Goal: Task Accomplishment & Management: Manage account settings

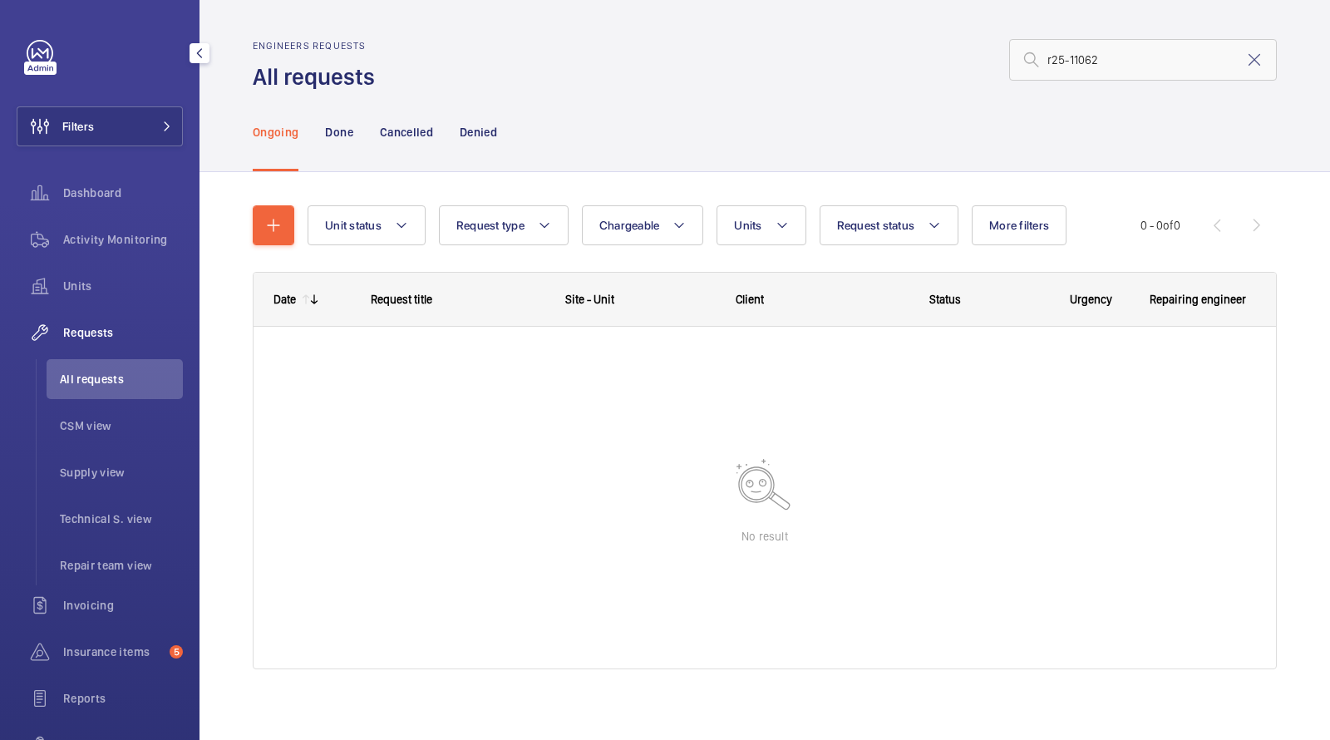
click at [120, 139] on button "Filters" at bounding box center [100, 126] width 166 height 40
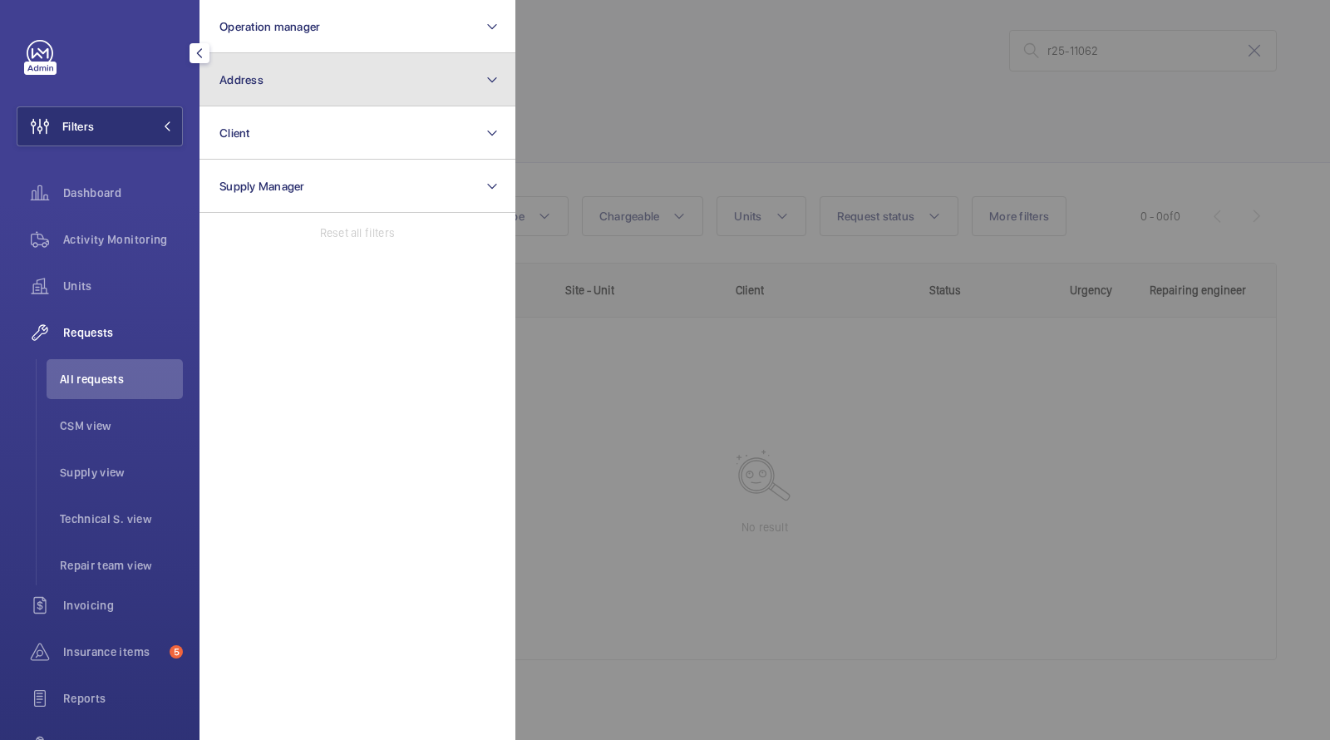
click at [263, 65] on button "Address" at bounding box center [357, 79] width 316 height 53
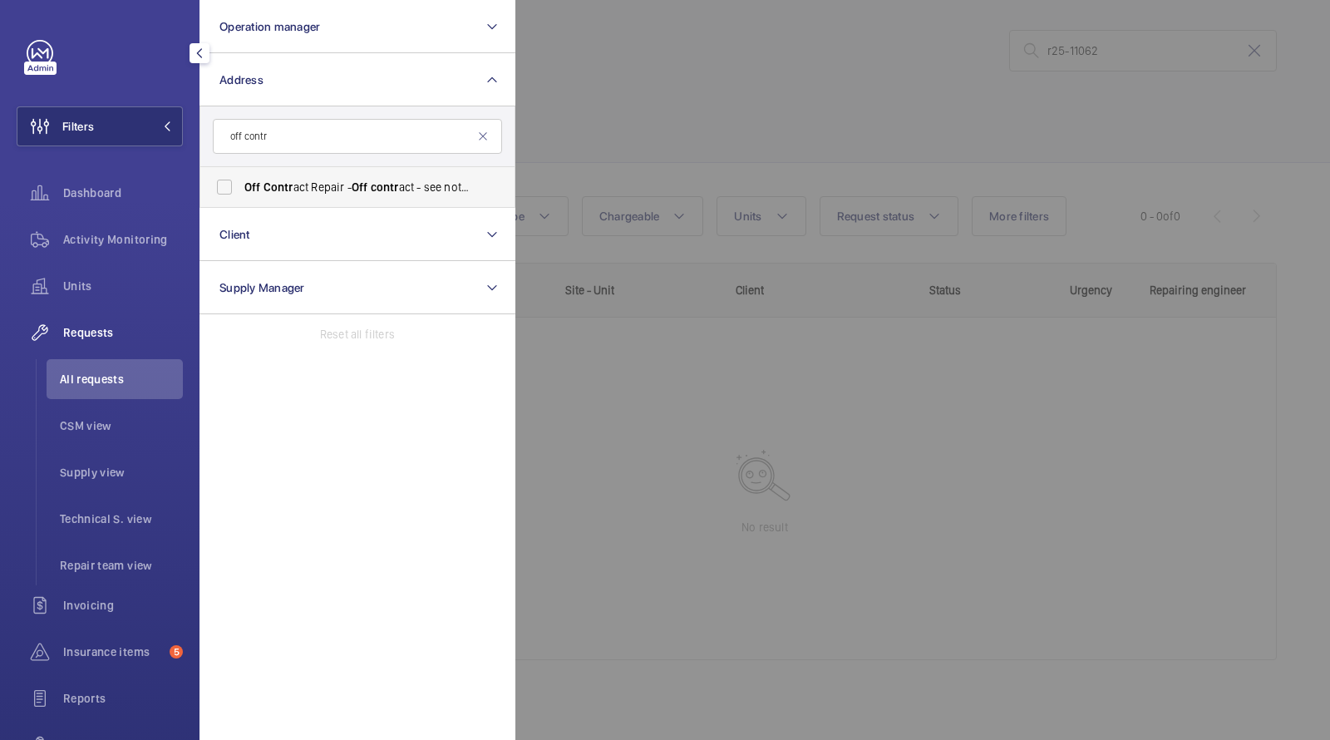
type input "off contr"
click at [294, 183] on span "Off Contr act Repair - Off contr act - see notes in description, LONDON XXXX" at bounding box center [358, 187] width 229 height 17
click at [241, 183] on input "Off Contr act Repair - Off contr act - see notes in description, LONDON XXXX" at bounding box center [224, 186] width 33 height 33
checkbox input "true"
click at [159, 243] on span "Activity Monitoring" at bounding box center [123, 239] width 120 height 17
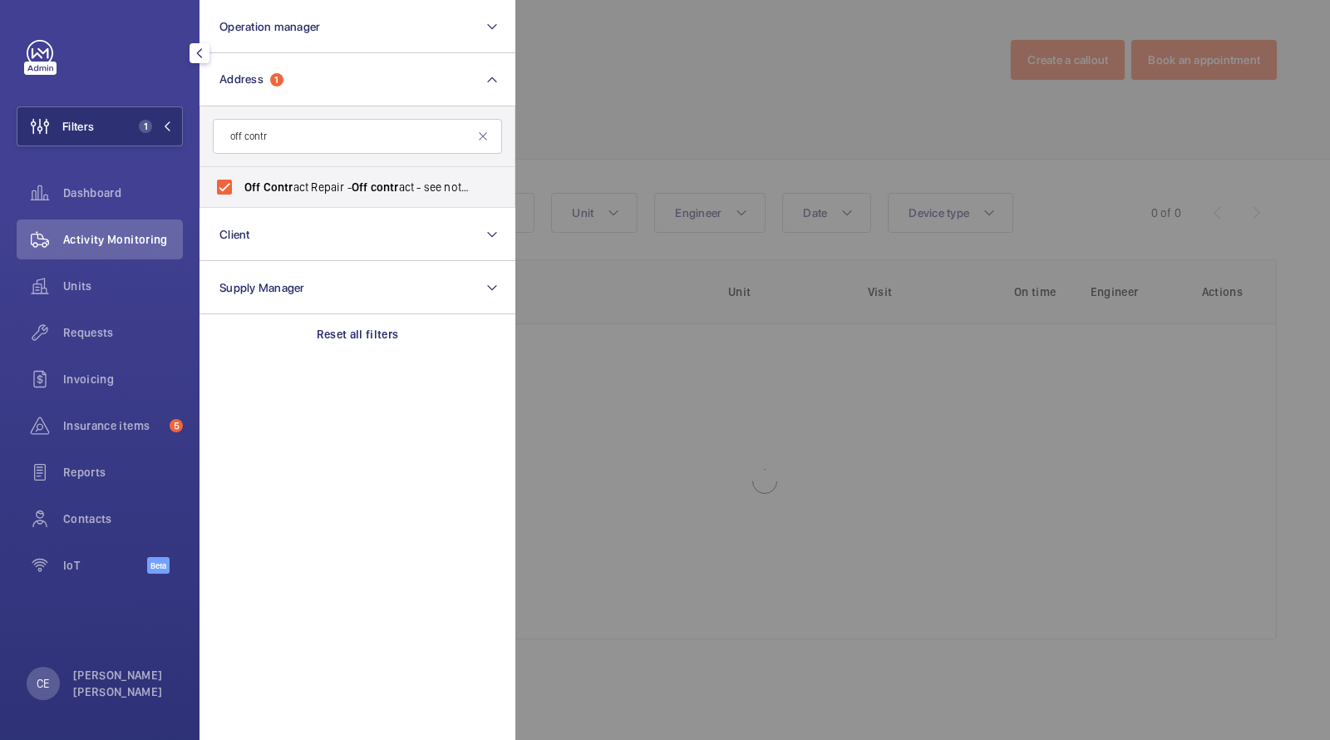
click at [745, 67] on div at bounding box center [1180, 370] width 1330 height 740
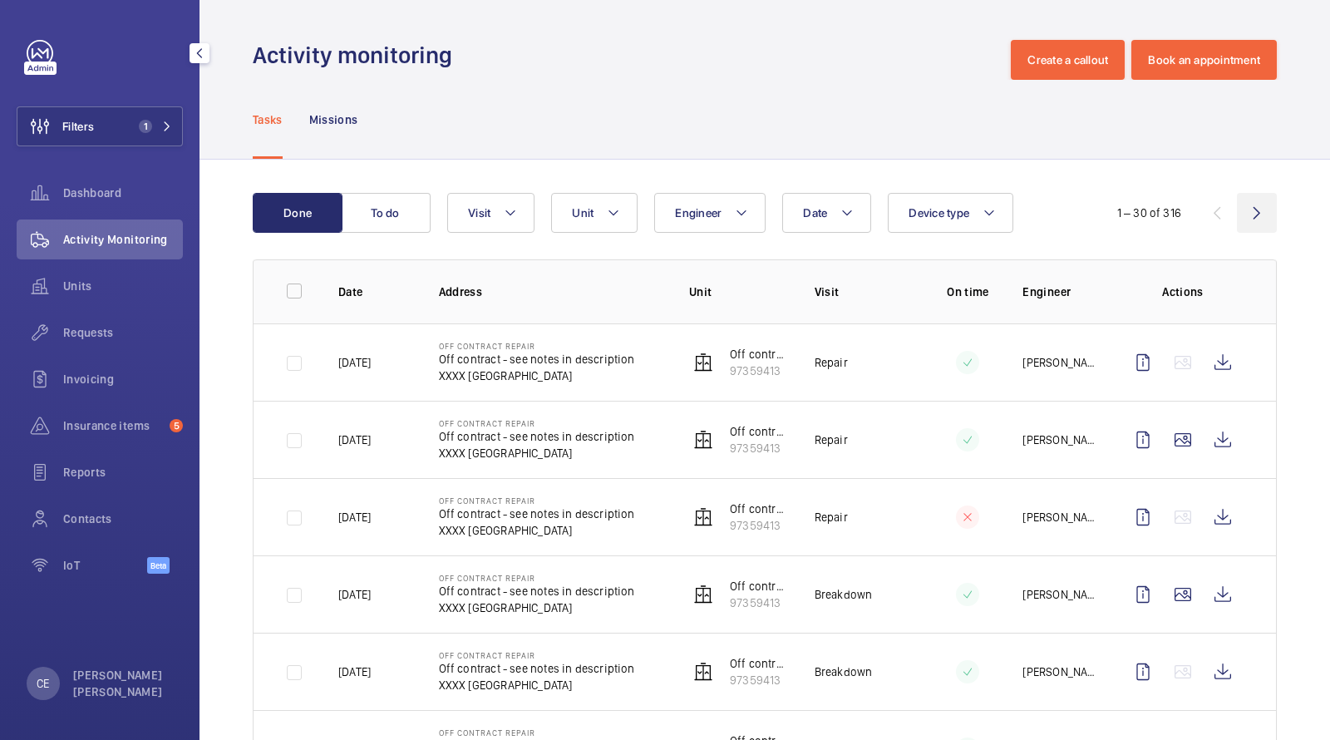
click at [1262, 213] on wm-front-icon-button at bounding box center [1256, 213] width 40 height 40
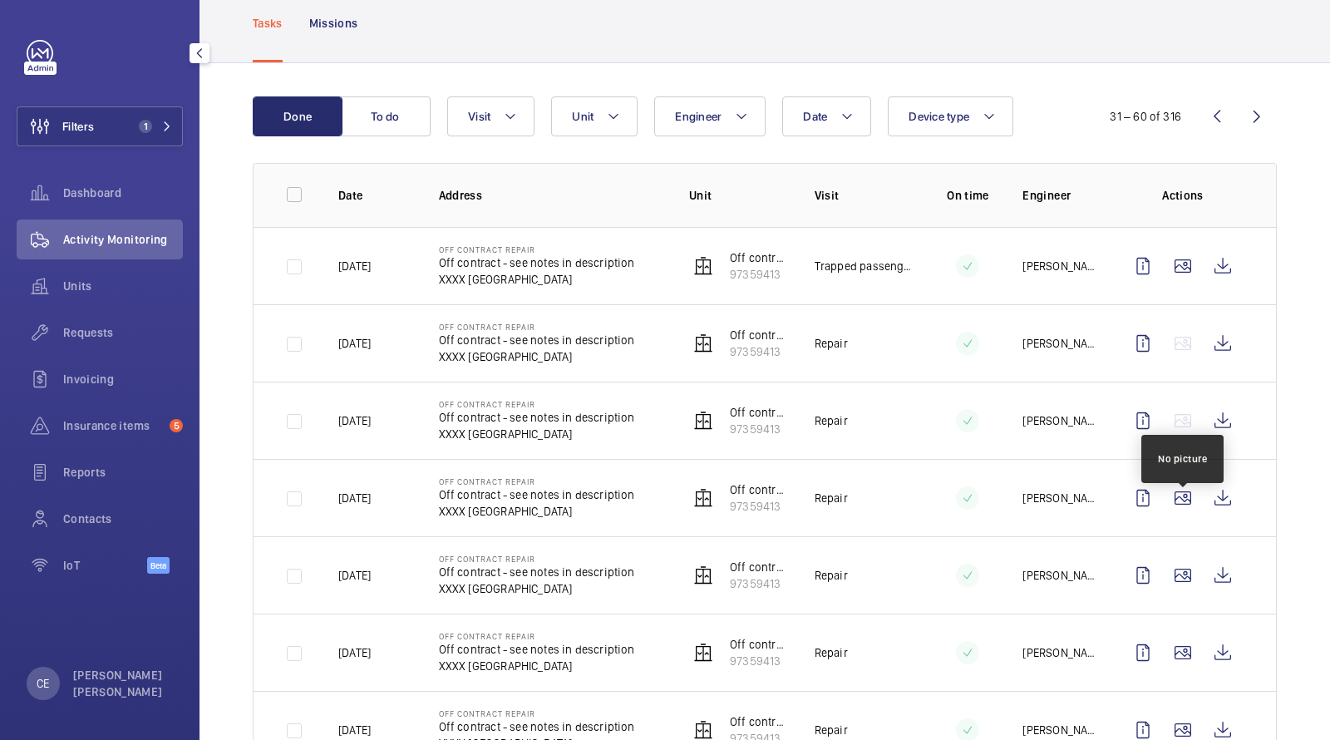
scroll to position [105, 0]
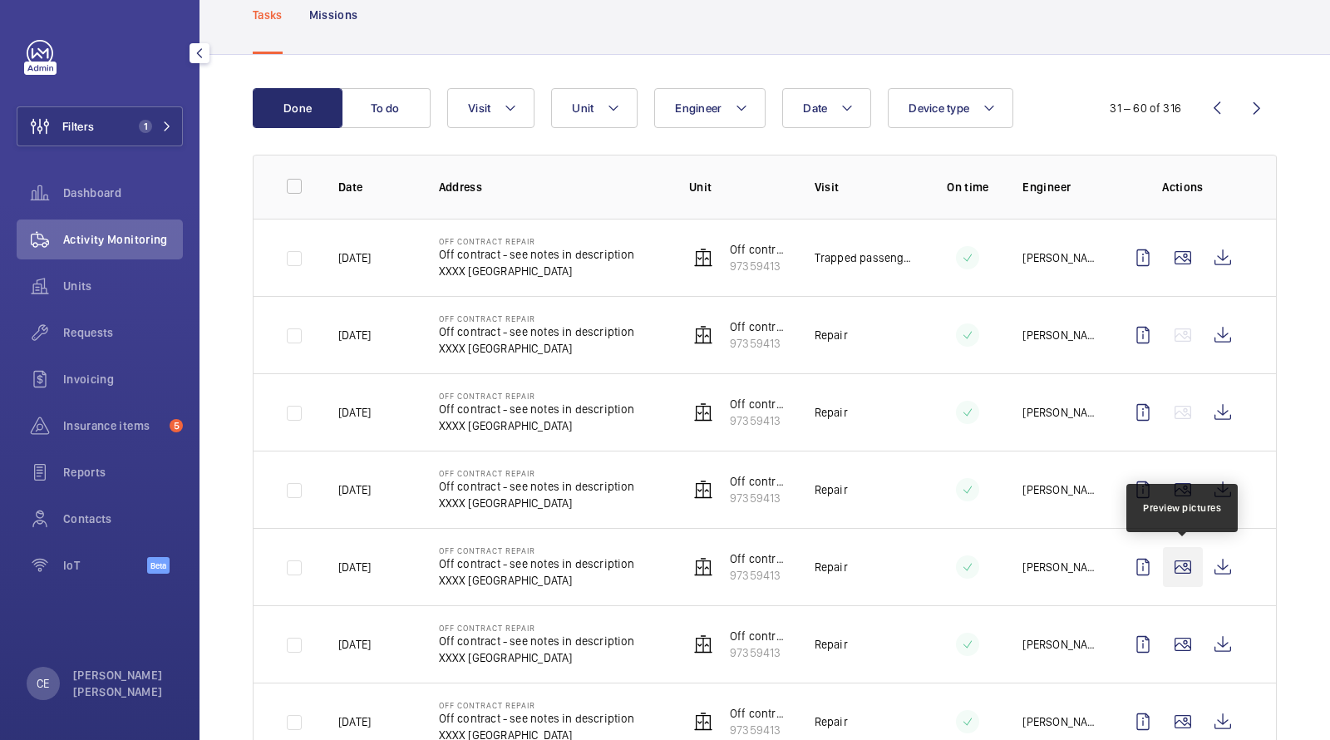
click at [1187, 568] on wm-front-icon-button at bounding box center [1183, 567] width 40 height 40
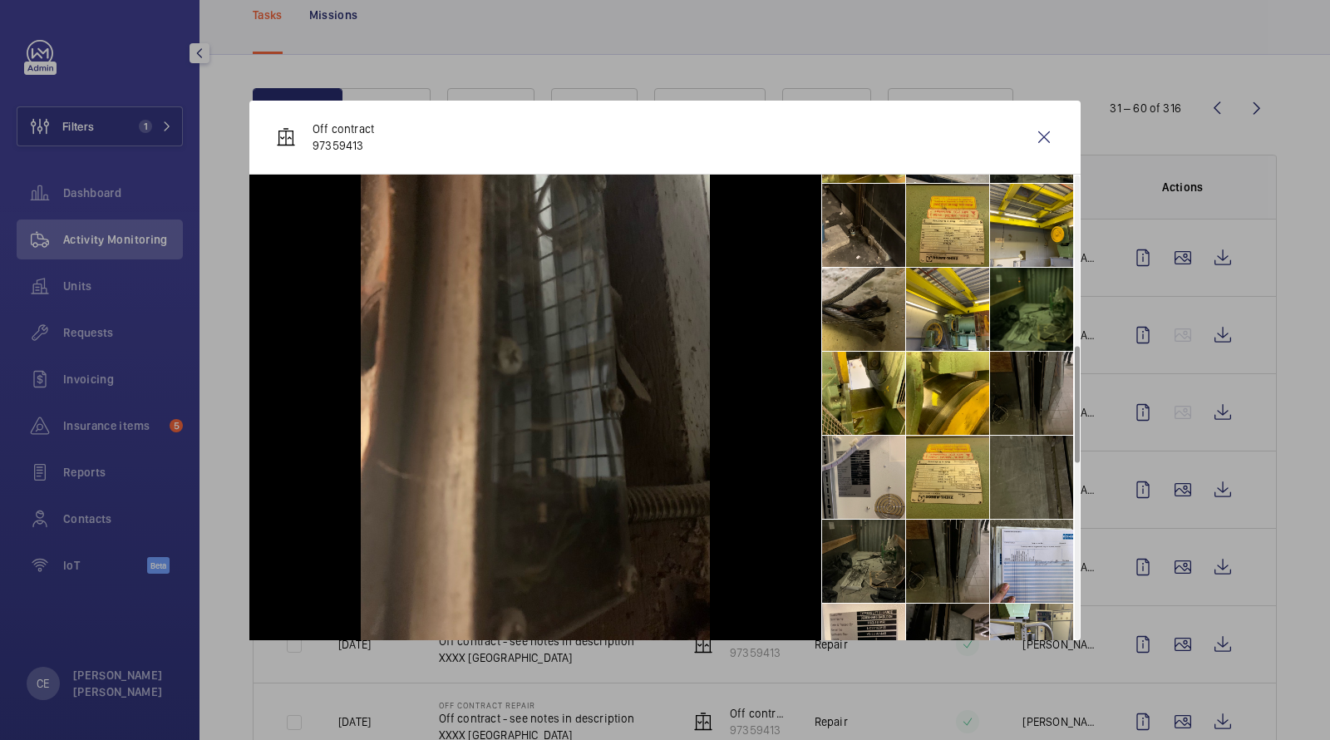
scroll to position [679, 0]
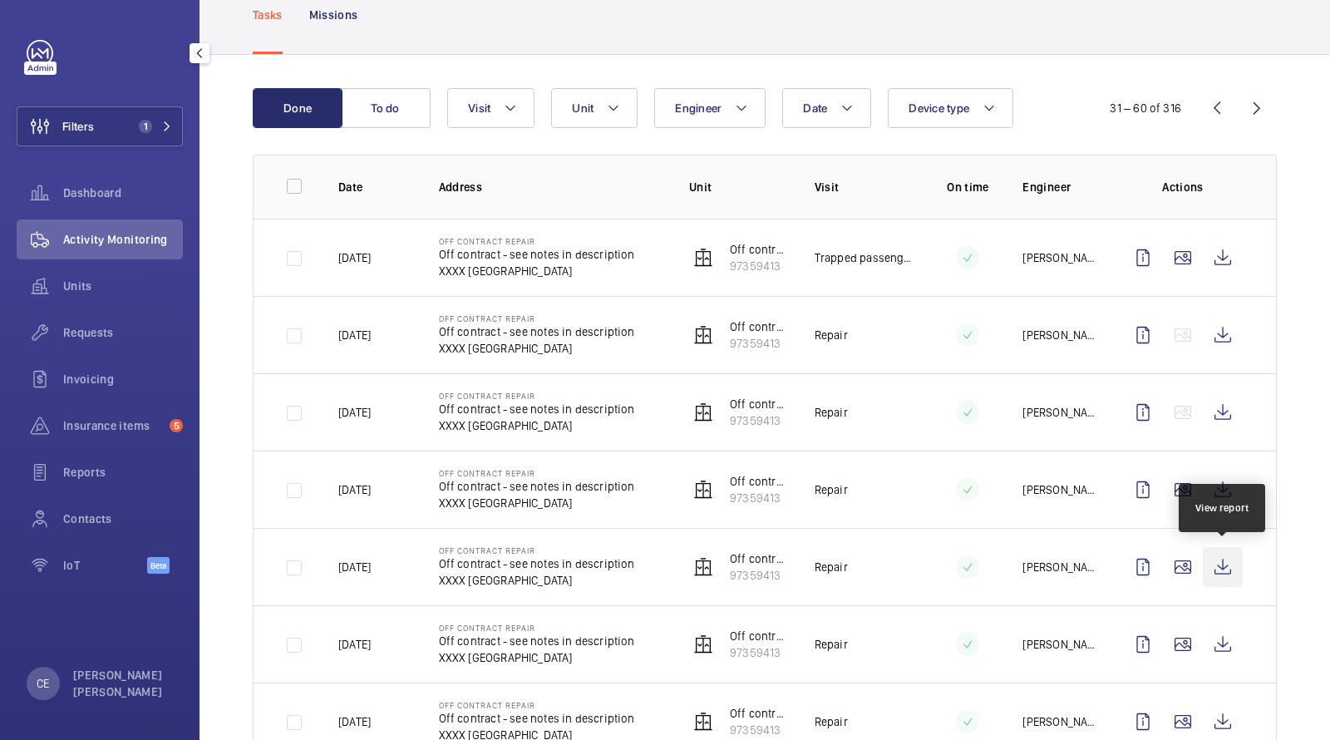
click at [1228, 566] on wm-front-icon-button at bounding box center [1222, 567] width 40 height 40
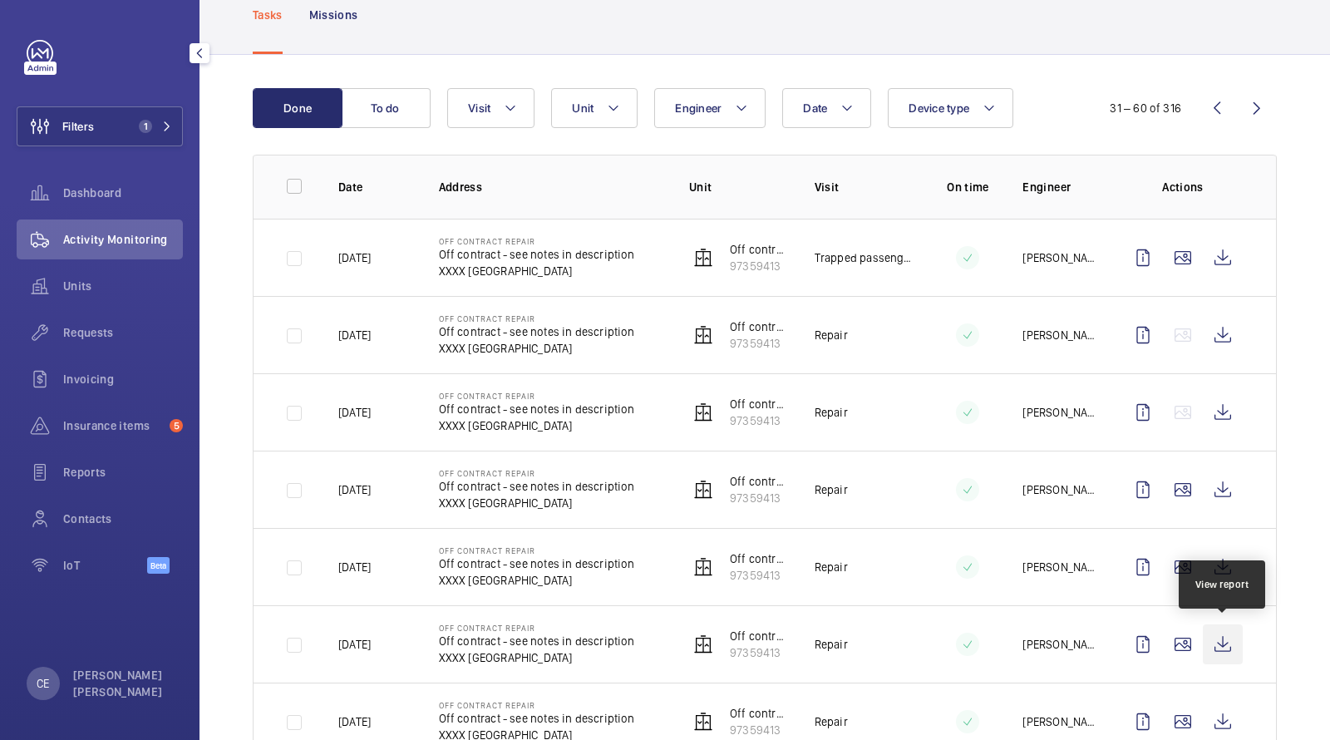
click at [1226, 633] on wm-front-icon-button at bounding box center [1222, 644] width 40 height 40
click at [93, 350] on div "Requests" at bounding box center [100, 332] width 166 height 40
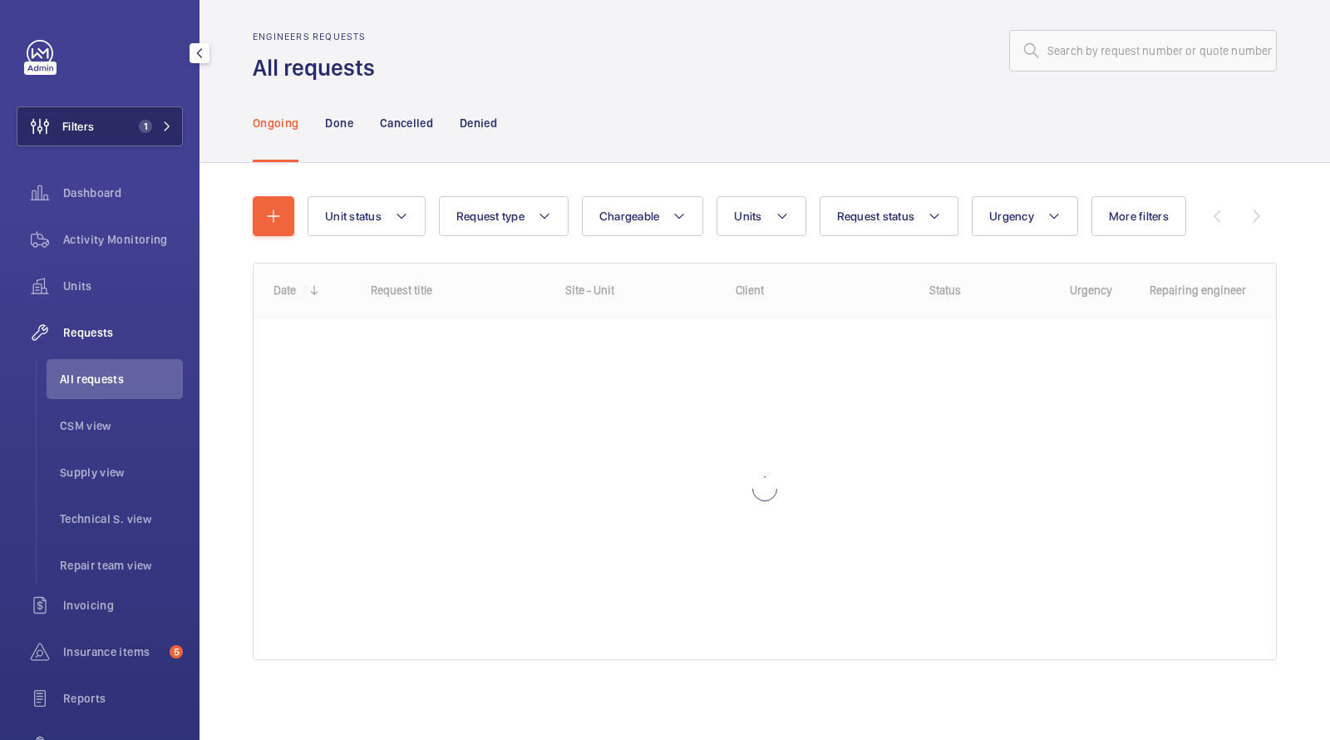
click at [143, 123] on span "1" at bounding box center [145, 126] width 13 height 13
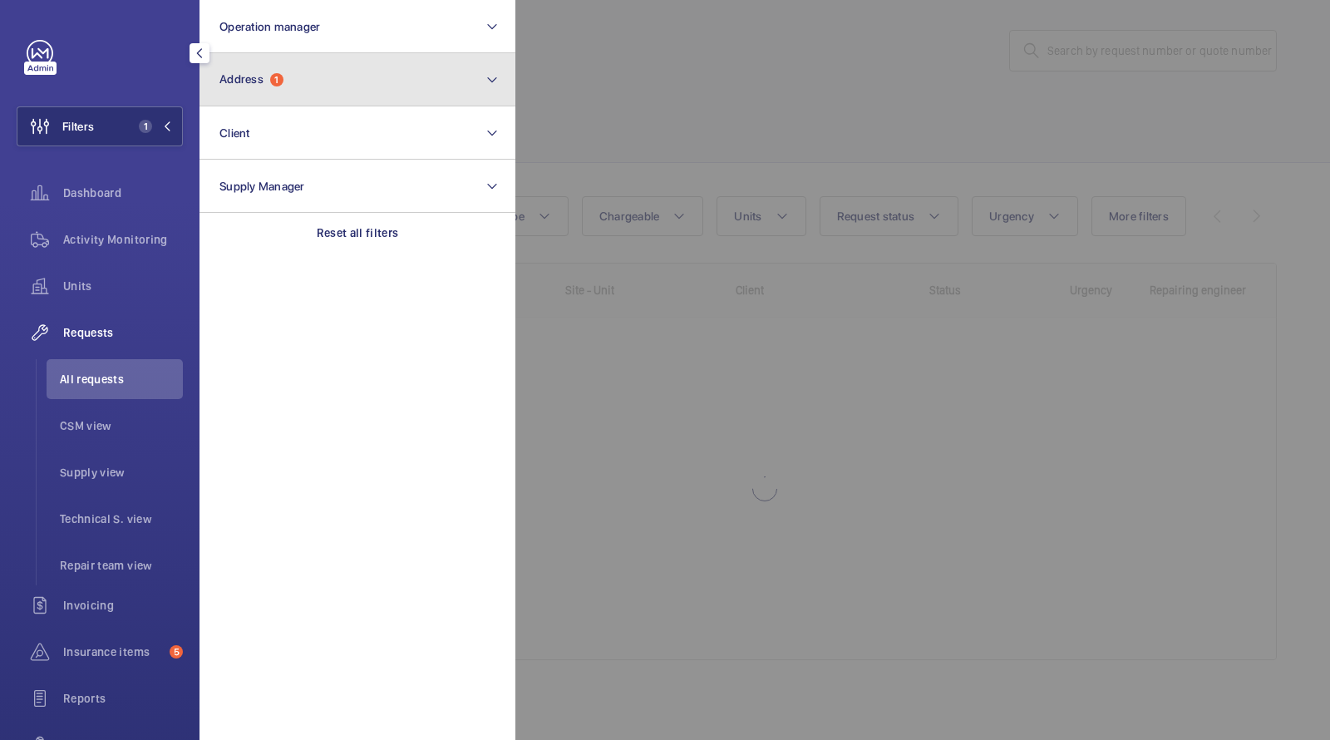
click at [273, 86] on button "Address 1" at bounding box center [357, 79] width 316 height 53
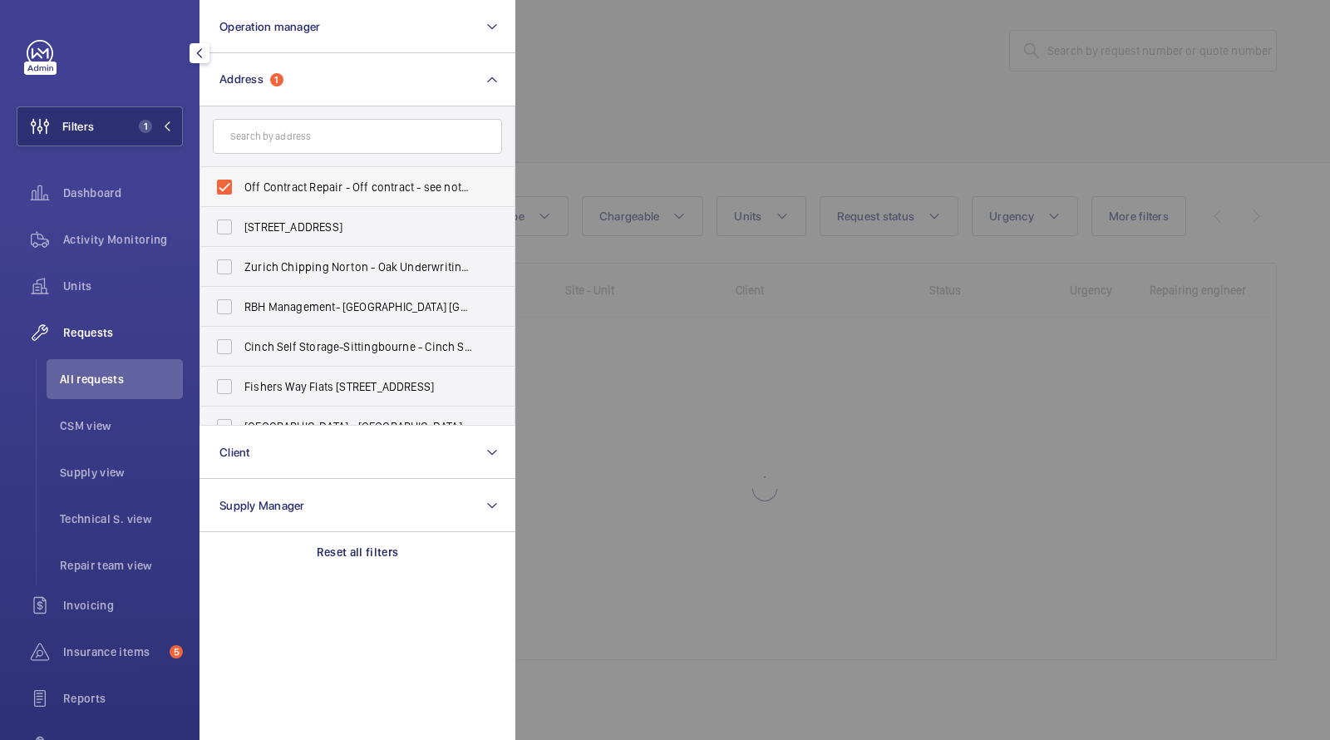
click at [288, 177] on label "Off Contract Repair - Off contract - see notes in description, [GEOGRAPHIC_DATA…" at bounding box center [344, 187] width 289 height 40
click at [241, 177] on input "Off Contract Repair - Off contract - see notes in description, [GEOGRAPHIC_DATA…" at bounding box center [224, 186] width 33 height 33
checkbox input "false"
click at [781, 92] on div at bounding box center [1180, 370] width 1330 height 740
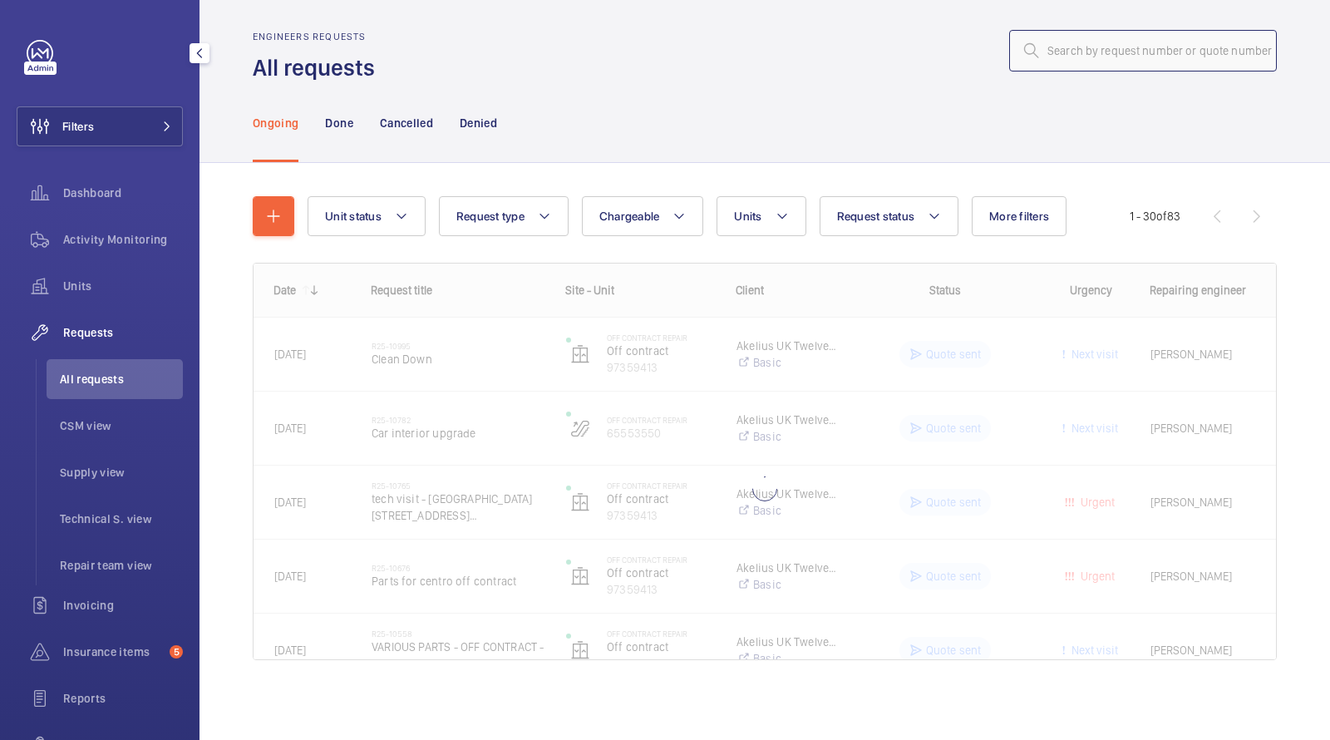
click at [1075, 49] on input "text" at bounding box center [1143, 51] width 268 height 42
paste input "R25-11040"
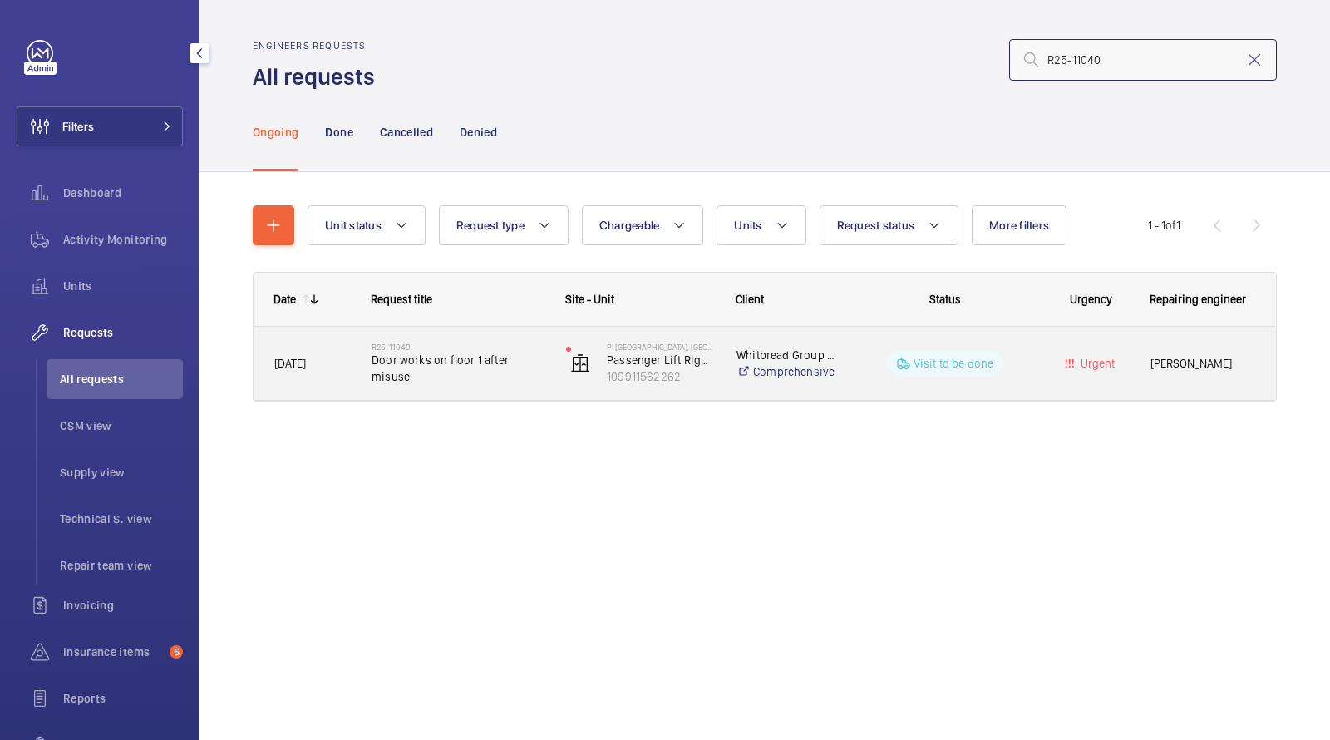
type input "R25-11040"
click at [460, 367] on span "Door works on floor 1 after misuse" at bounding box center [457, 367] width 173 height 33
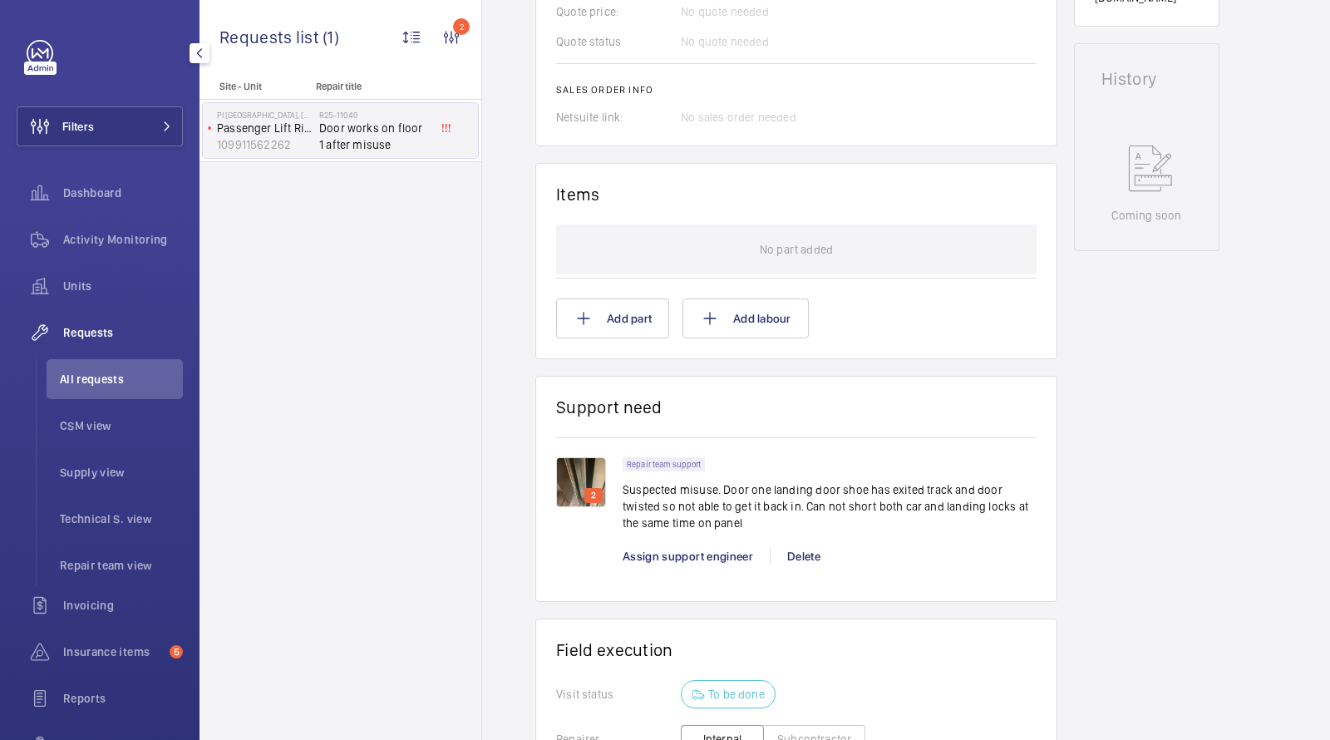
scroll to position [823, 0]
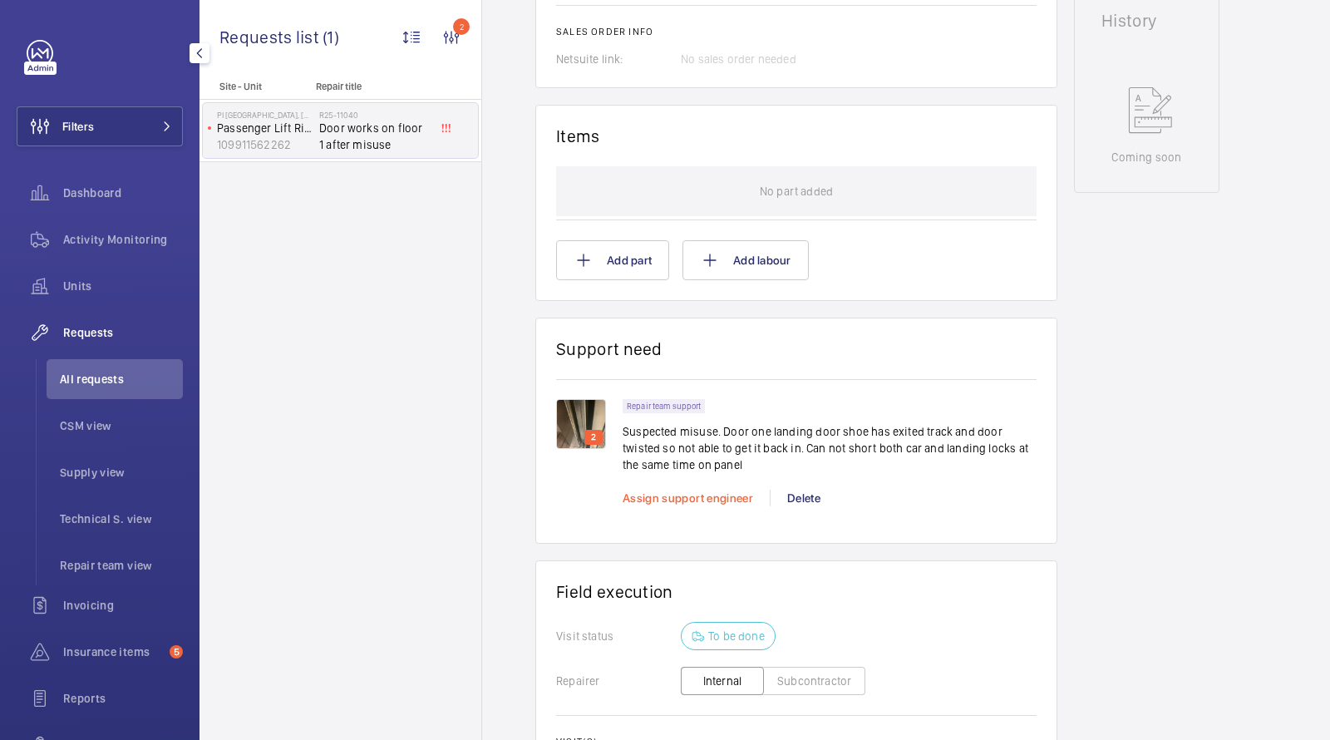
click at [668, 497] on span "Assign support engineer" at bounding box center [687, 497] width 130 height 13
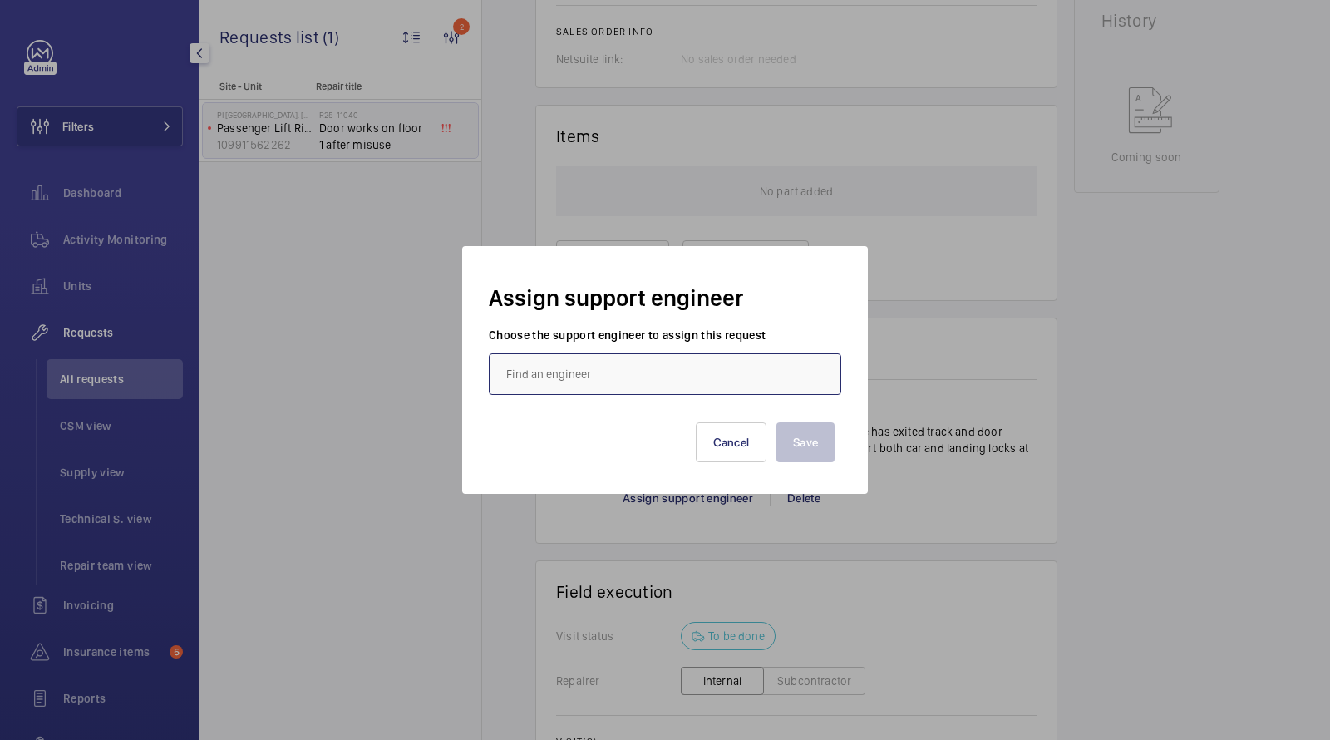
click at [630, 381] on input "text" at bounding box center [665, 374] width 352 height 42
click at [617, 415] on mat-option "[PERSON_NAME]" at bounding box center [664, 424] width 351 height 40
type input "[PERSON_NAME]"
click at [809, 438] on button "Save" at bounding box center [805, 442] width 58 height 40
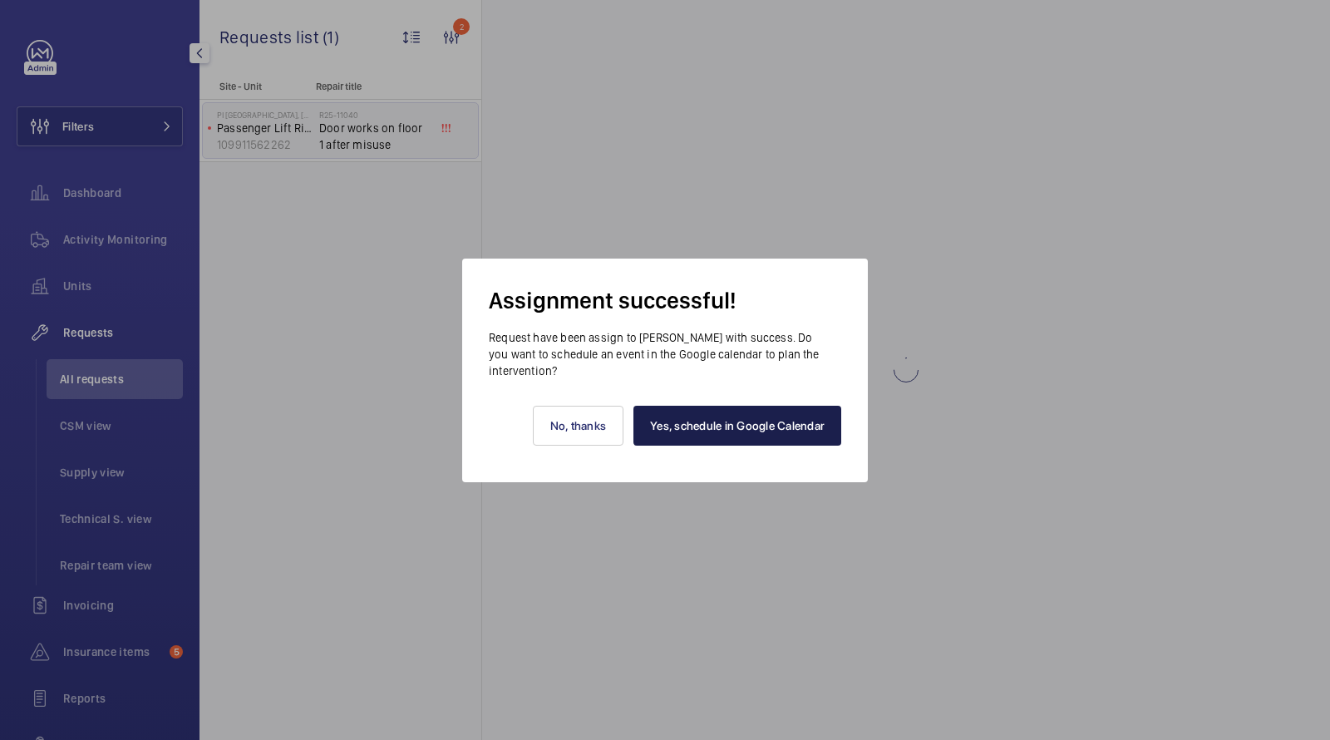
click at [766, 434] on link "Yes, schedule in Google Calendar" at bounding box center [737, 426] width 208 height 40
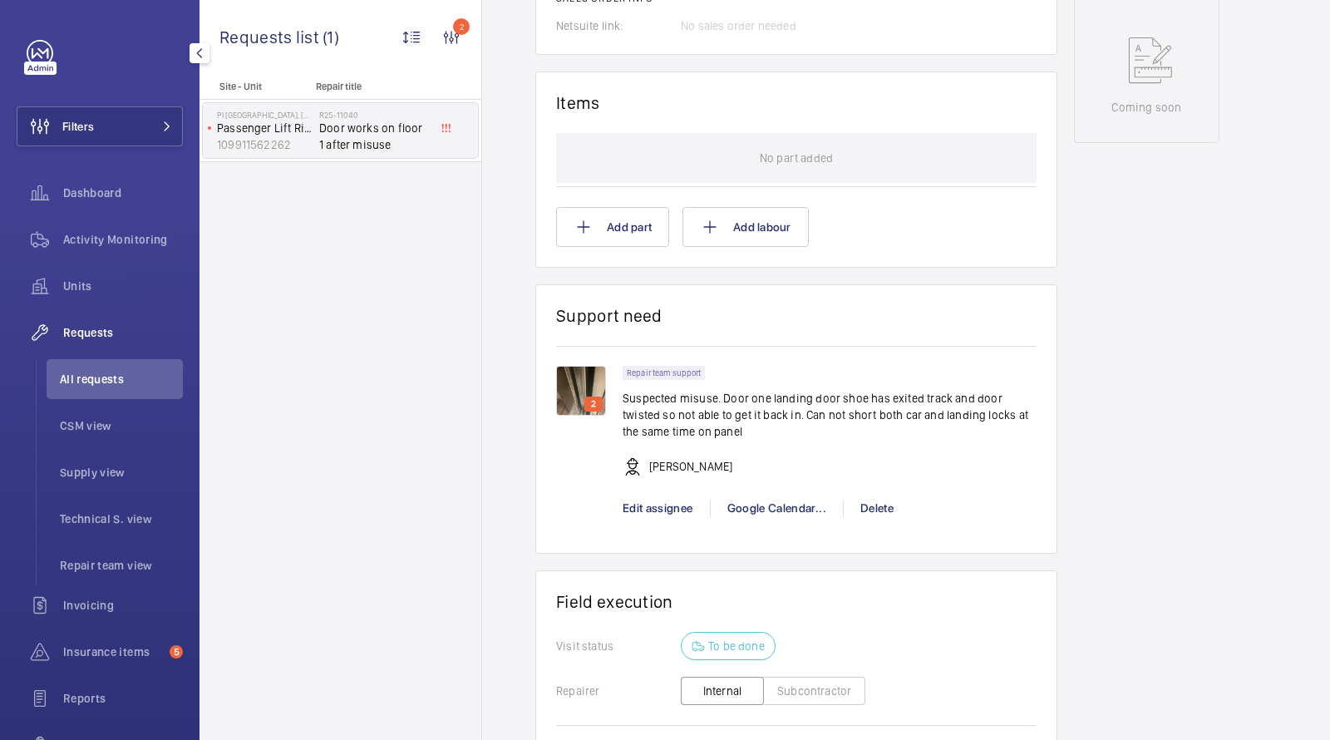
scroll to position [60, 0]
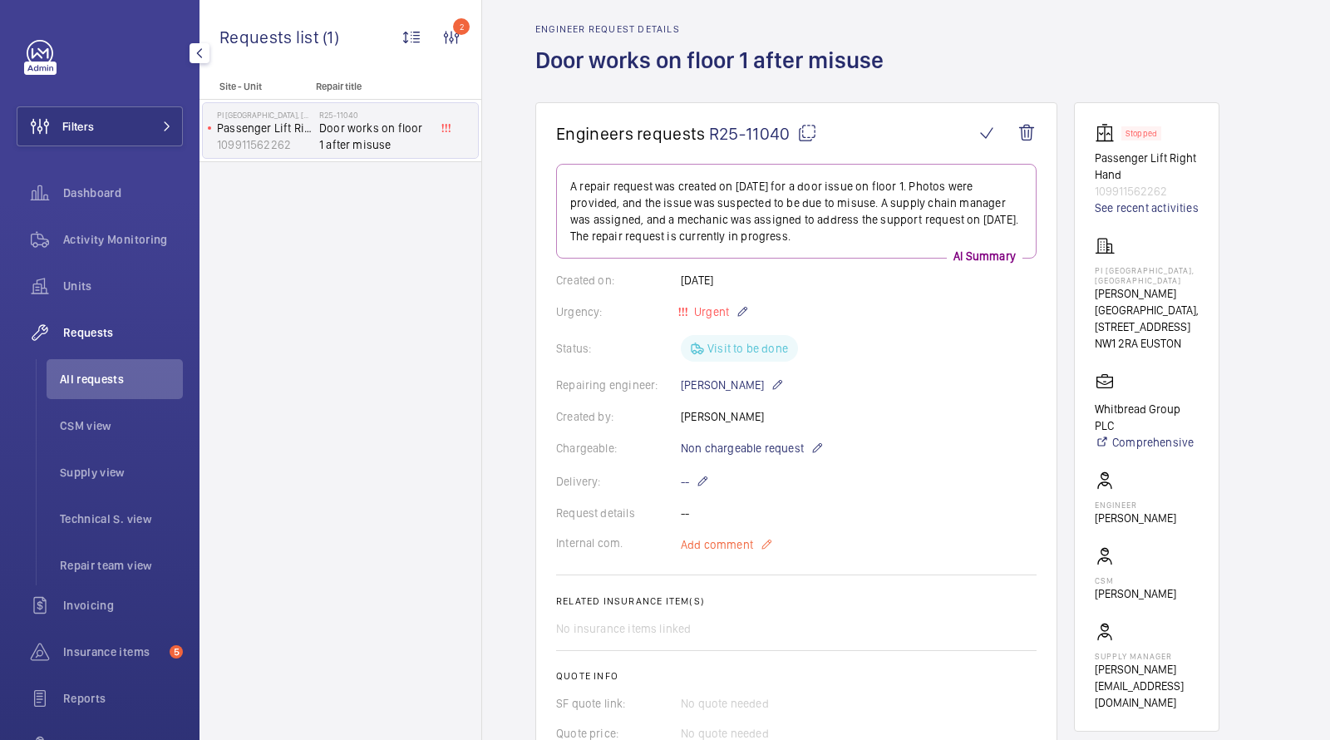
click at [722, 538] on span "Add comment" at bounding box center [717, 544] width 72 height 17
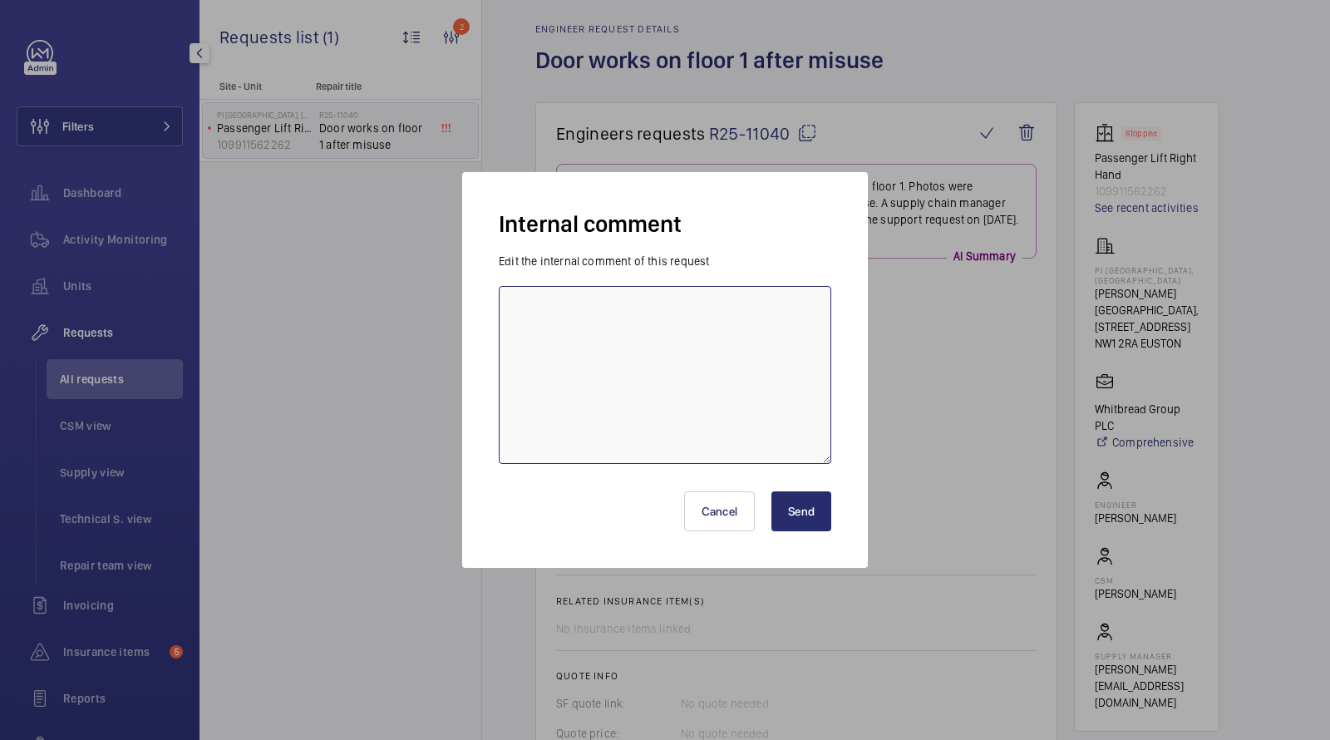
click at [649, 380] on textarea at bounding box center [665, 375] width 332 height 178
type textarea "m"
type textarea "[PERSON_NAME] booked in for [DATE], CE"
click at [812, 525] on button "Send" at bounding box center [801, 511] width 60 height 40
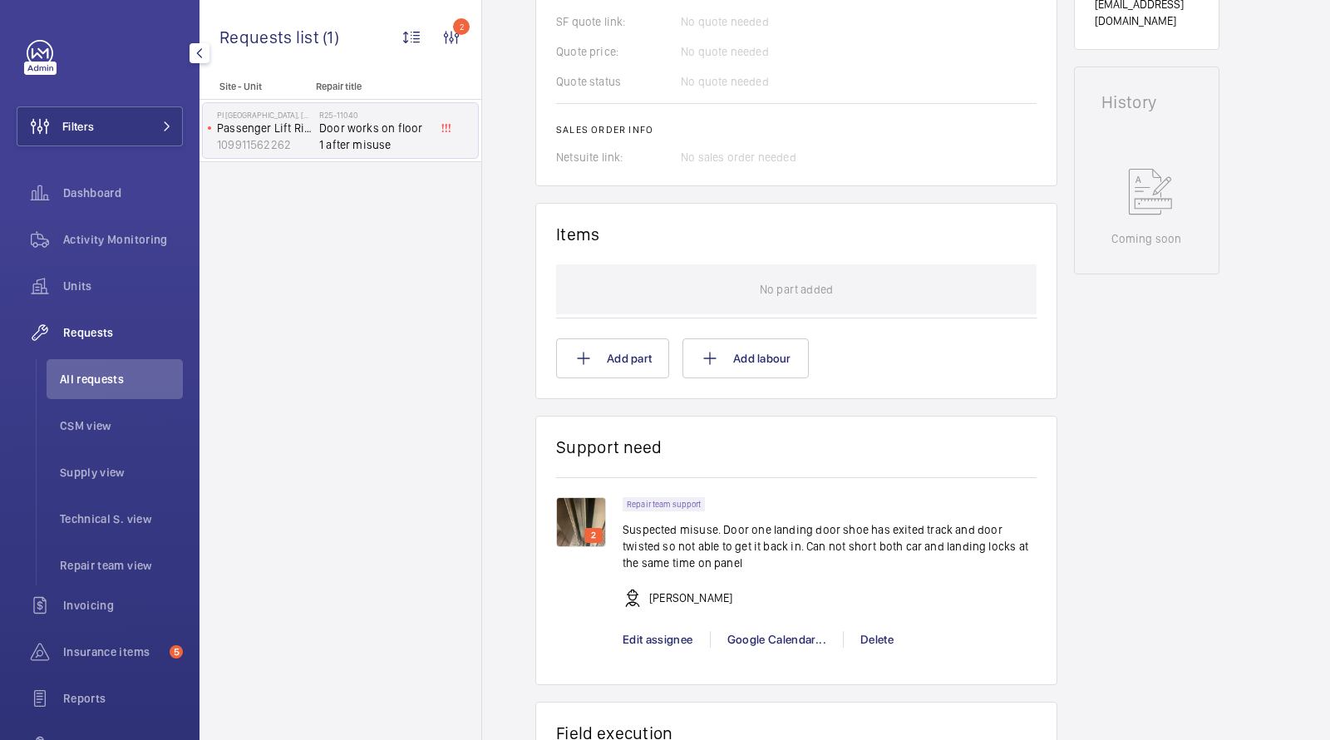
scroll to position [766, 0]
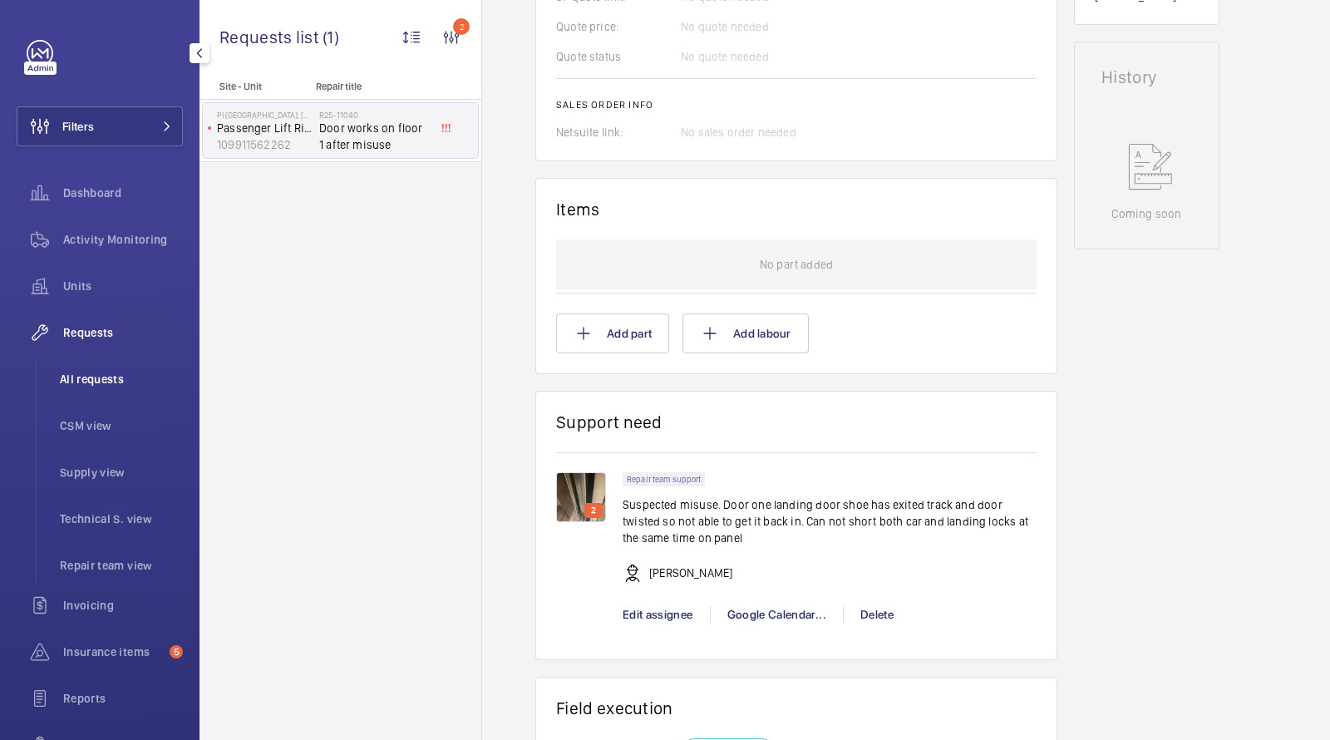
click at [99, 377] on span "All requests" at bounding box center [121, 379] width 123 height 17
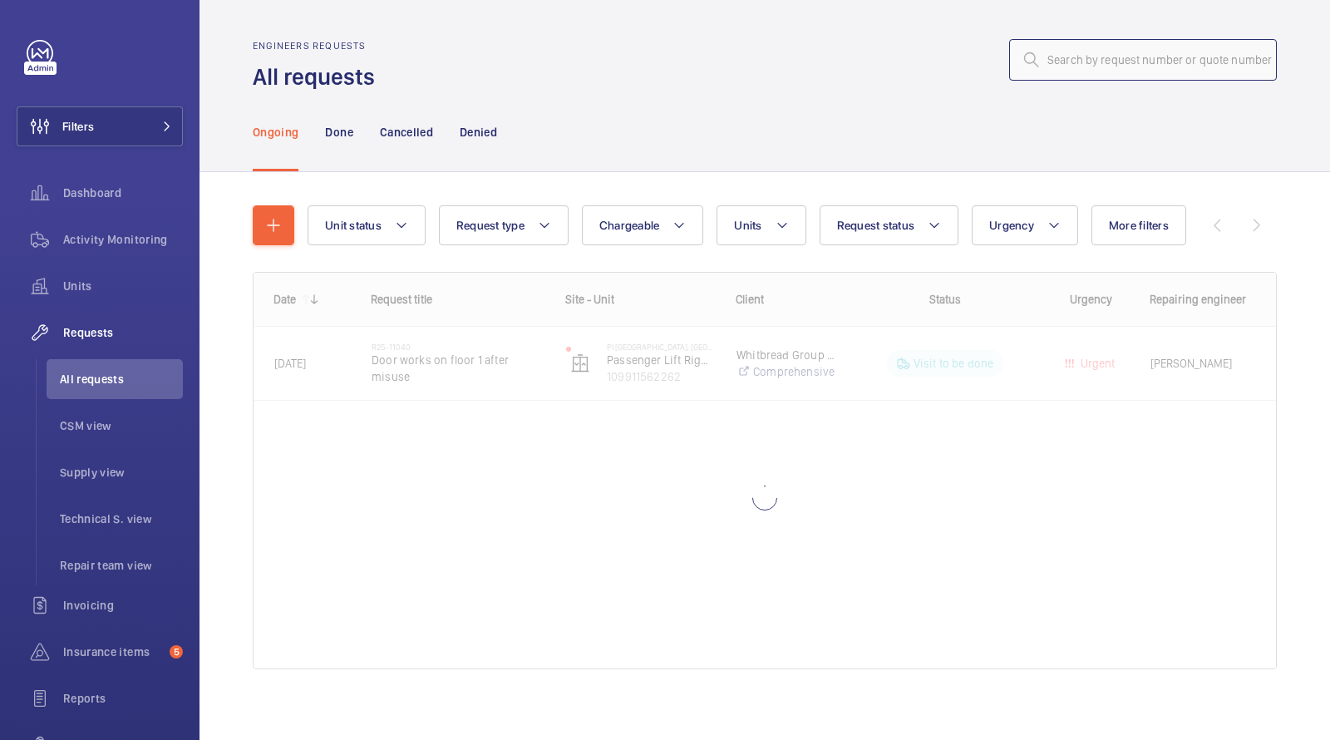
click at [1096, 61] on input "text" at bounding box center [1143, 60] width 268 height 42
paste input "R25-09843"
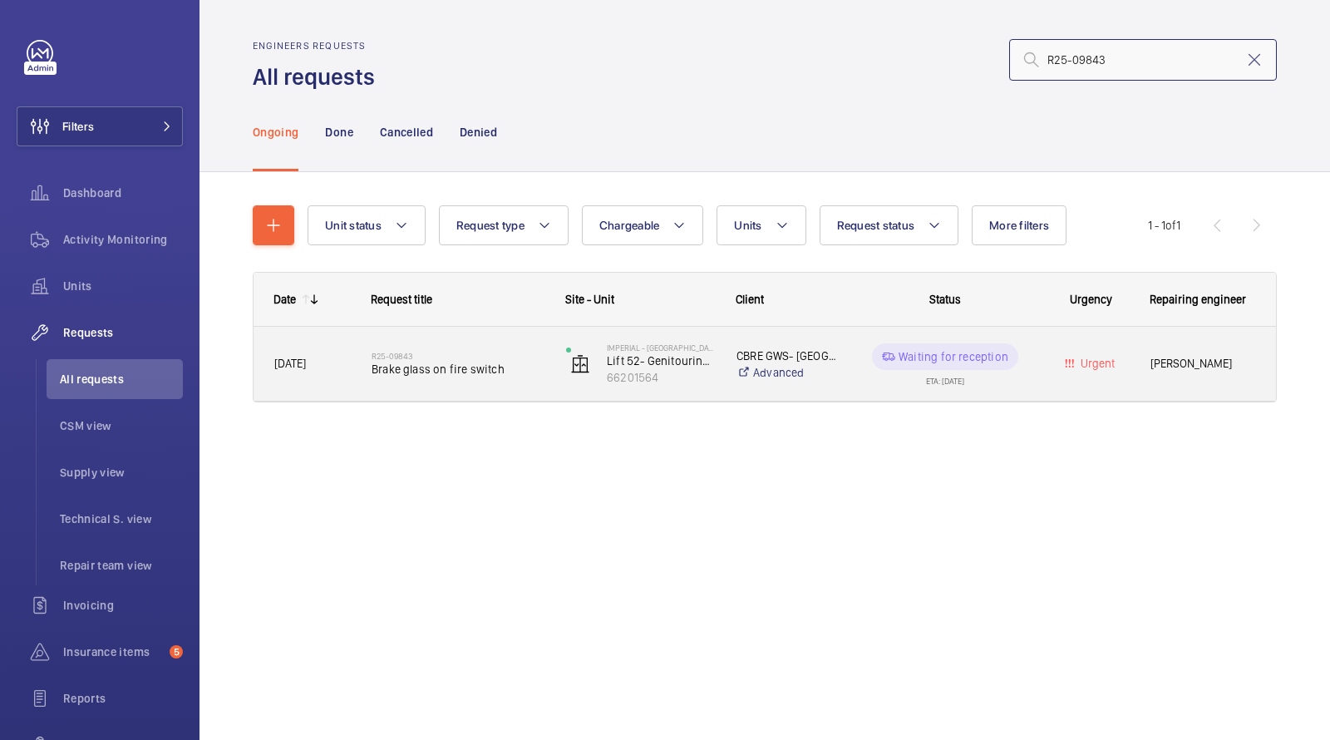
type input "R25-09843"
click at [398, 370] on span "Brake glass on fire switch" at bounding box center [457, 369] width 173 height 17
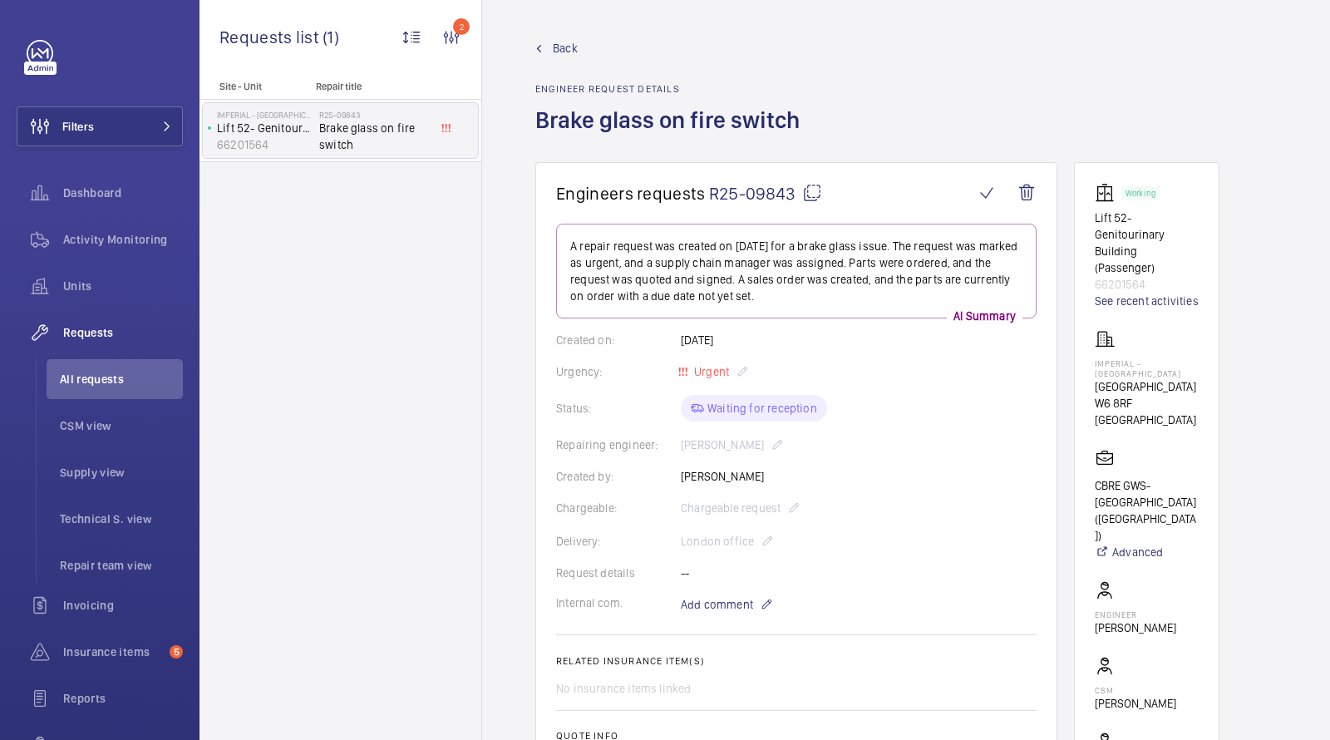
click at [1124, 276] on p "66201564" at bounding box center [1146, 284] width 104 height 17
click at [1118, 276] on p "66201564" at bounding box center [1146, 284] width 104 height 17
click at [1119, 276] on p "66201564" at bounding box center [1146, 284] width 104 height 17
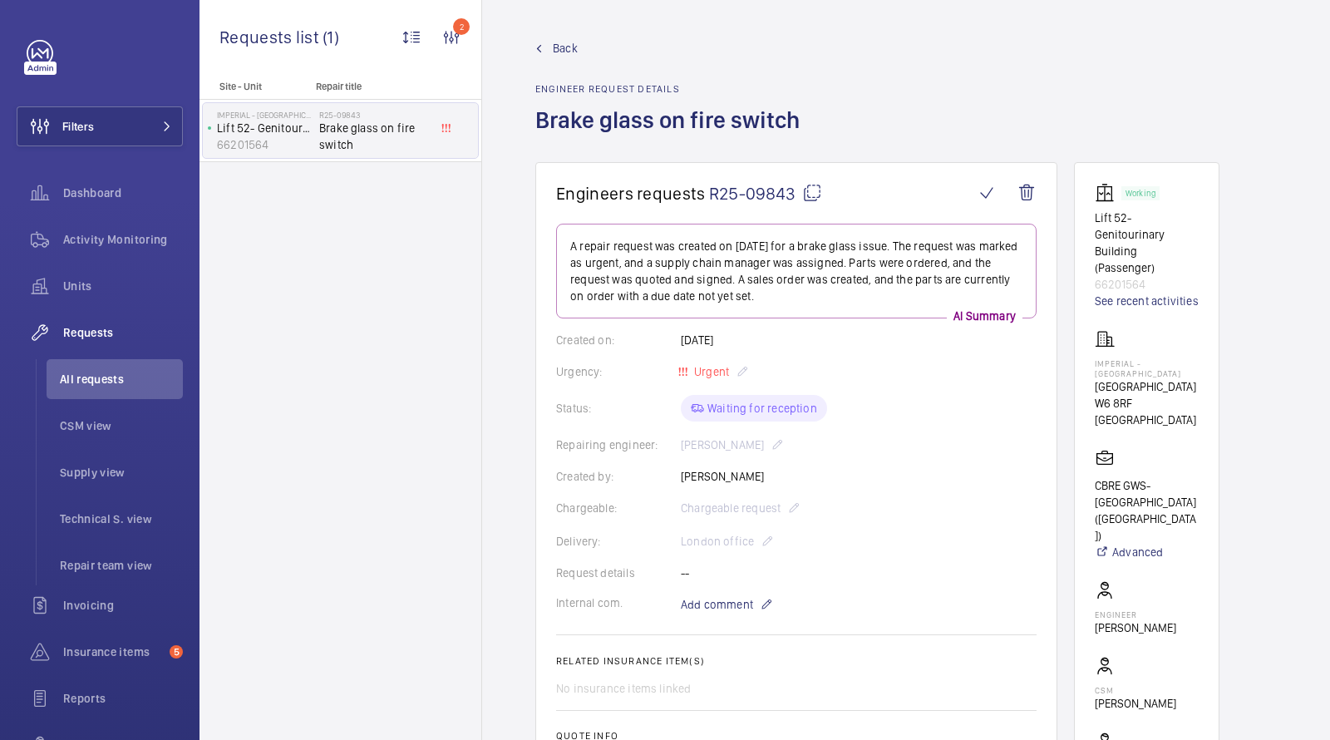
click at [1120, 276] on p "66201564" at bounding box center [1146, 284] width 104 height 17
click at [1121, 276] on p "66201564" at bounding box center [1146, 284] width 104 height 17
click at [1123, 276] on p "66201564" at bounding box center [1146, 284] width 104 height 17
click at [1120, 292] on link "See recent activities" at bounding box center [1146, 300] width 104 height 17
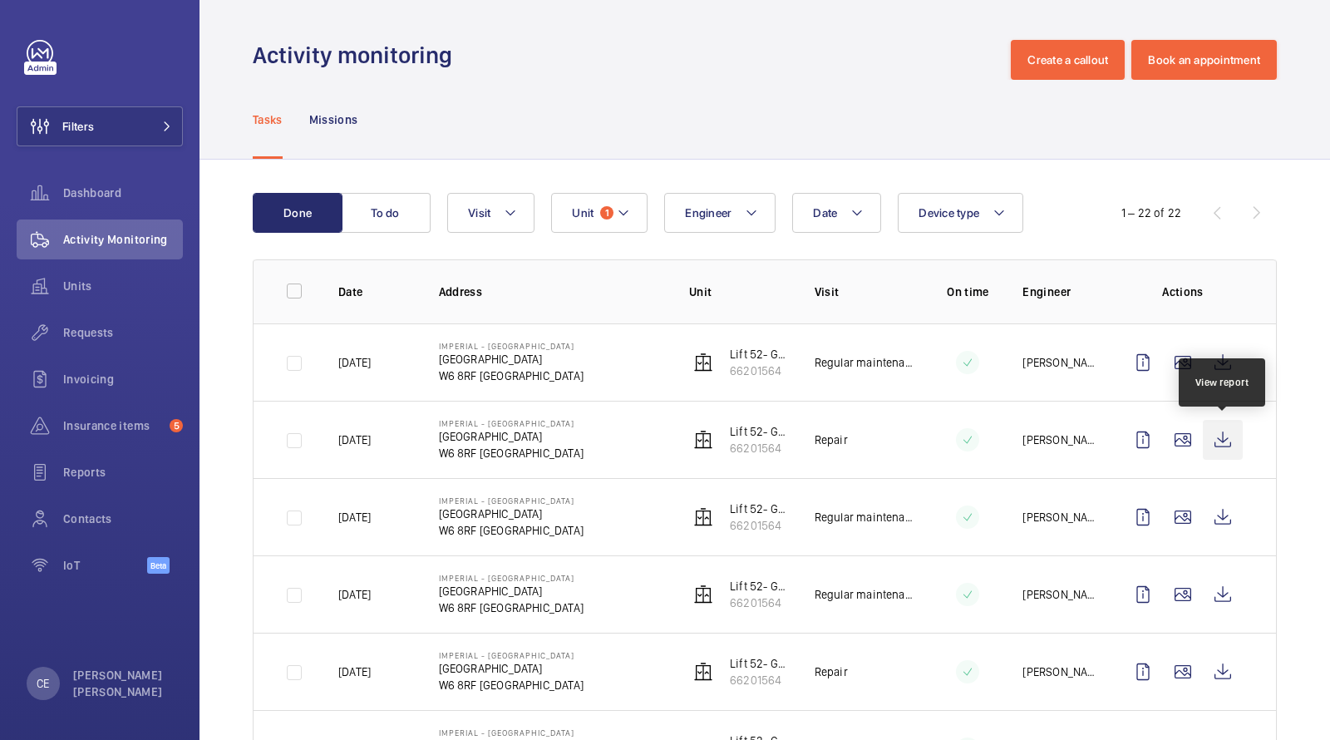
click at [1222, 430] on wm-front-icon-button at bounding box center [1222, 440] width 40 height 40
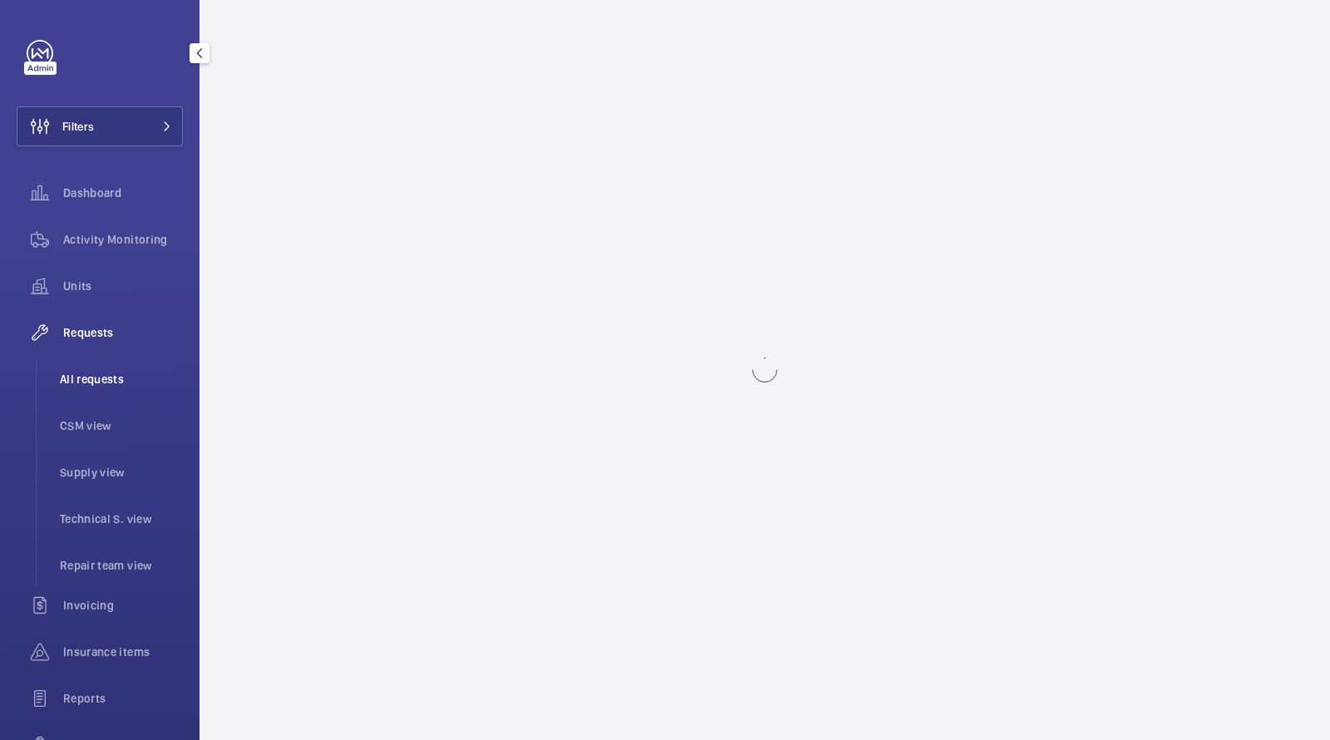
click at [97, 377] on span "All requests" at bounding box center [121, 379] width 123 height 17
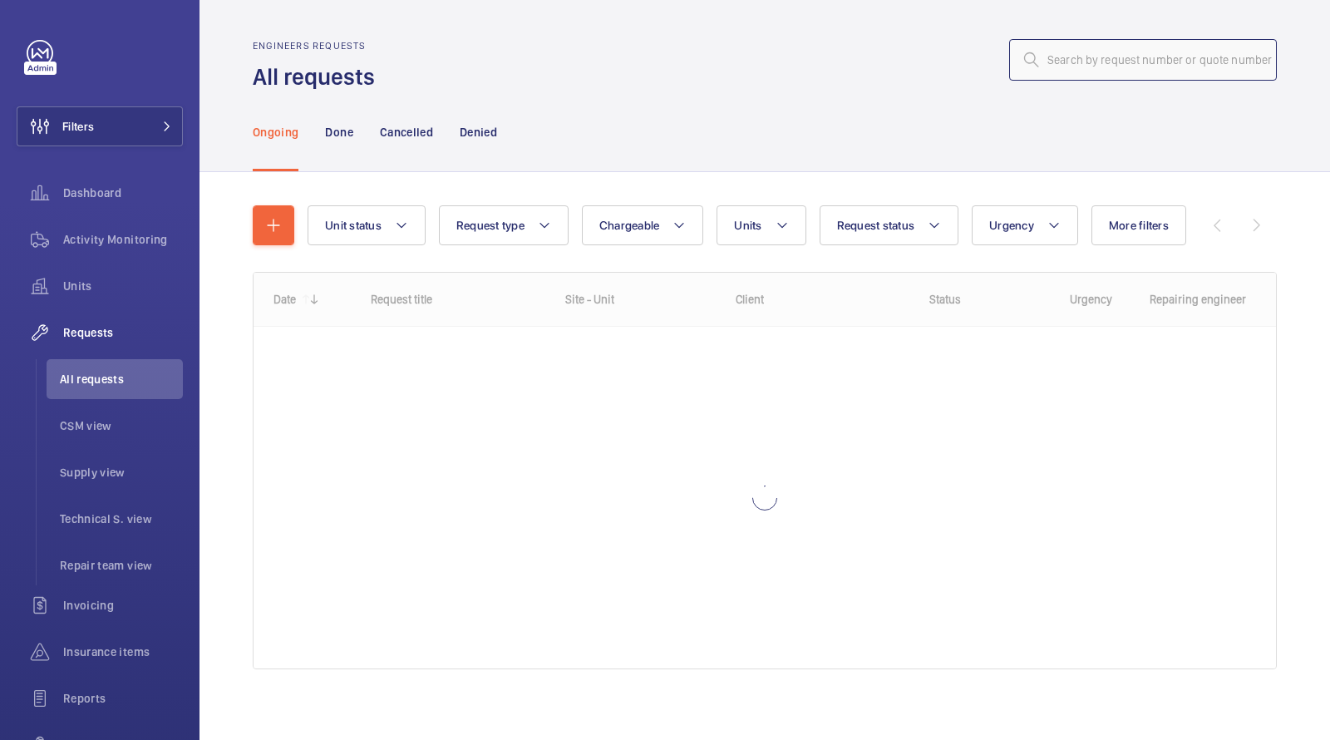
click at [1163, 48] on input "text" at bounding box center [1143, 60] width 268 height 42
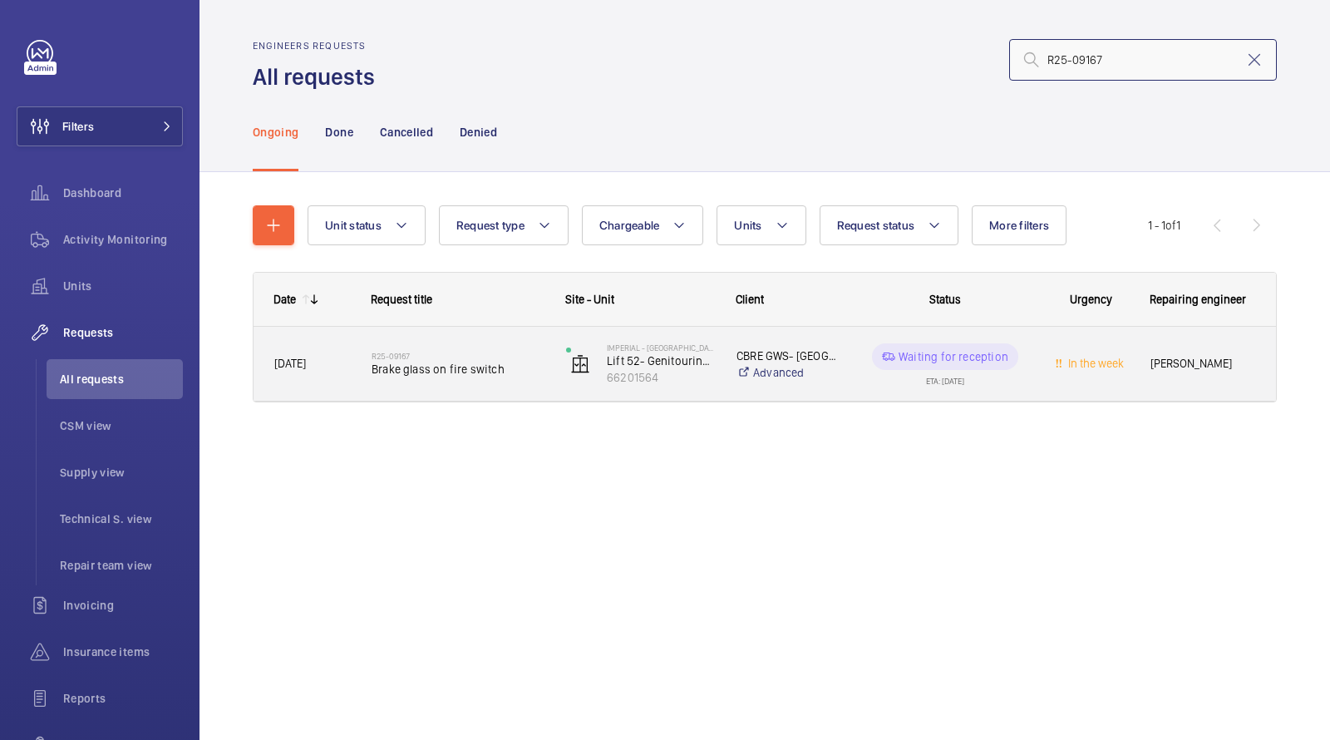
type input "R25-09167"
click at [413, 366] on span "Brake glass on fire switch" at bounding box center [457, 369] width 173 height 17
